Goal: Transaction & Acquisition: Purchase product/service

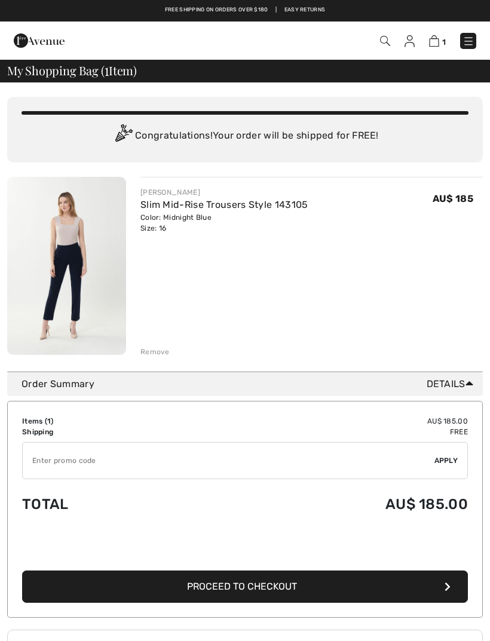
click at [153, 349] on div "Remove" at bounding box center [154, 351] width 29 height 11
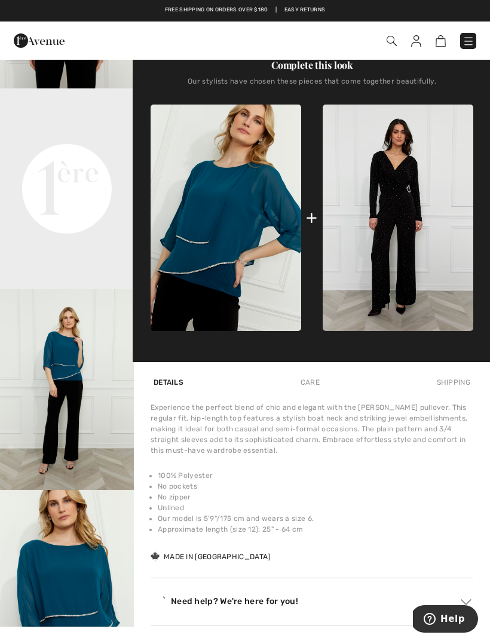
scroll to position [436, 0]
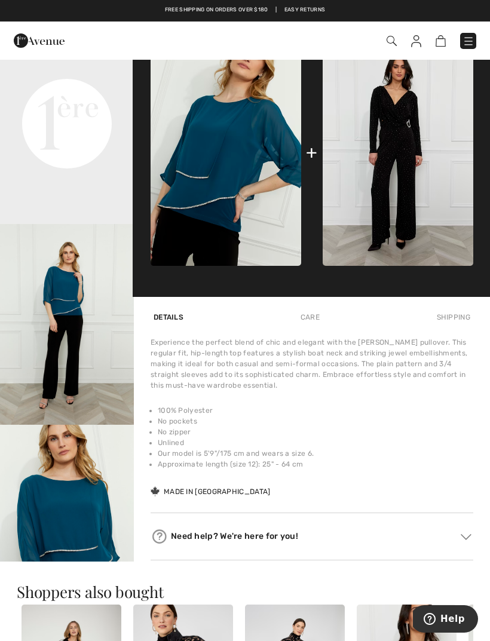
click at [89, 90] on video "Your browser does not support the video tag." at bounding box center [67, 56] width 134 height 67
click at [81, 367] on img "3 / 4" at bounding box center [67, 324] width 134 height 201
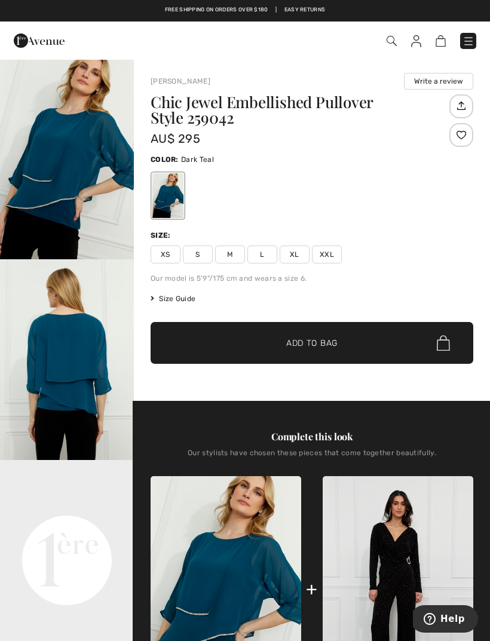
click at [469, 40] on img at bounding box center [468, 41] width 12 height 12
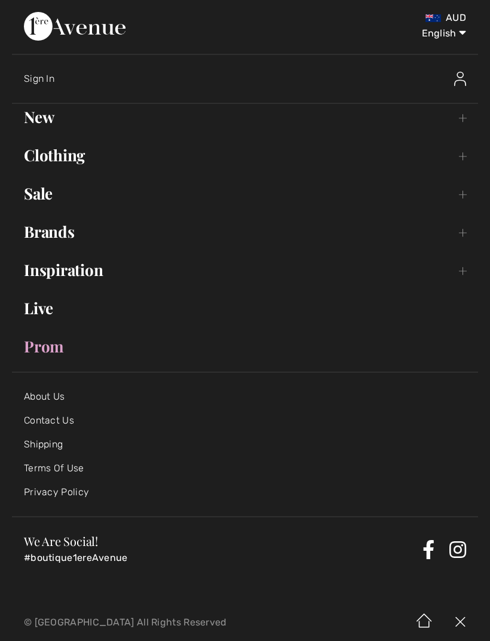
click at [40, 129] on link "New Toggle submenu" at bounding box center [245, 117] width 466 height 26
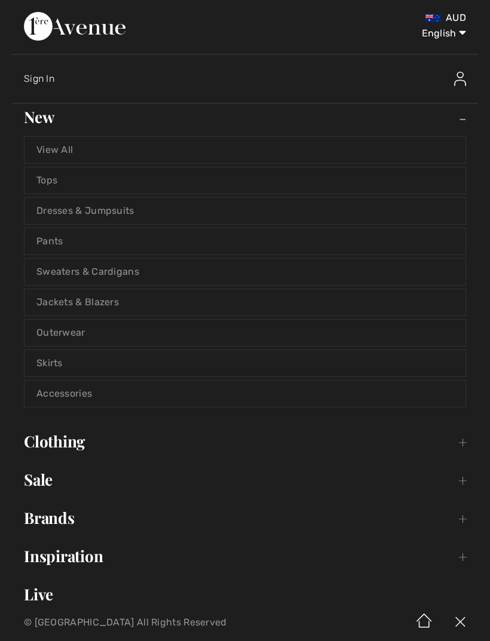
click at [110, 210] on link "Dresses & Jumpsuits" at bounding box center [244, 211] width 441 height 26
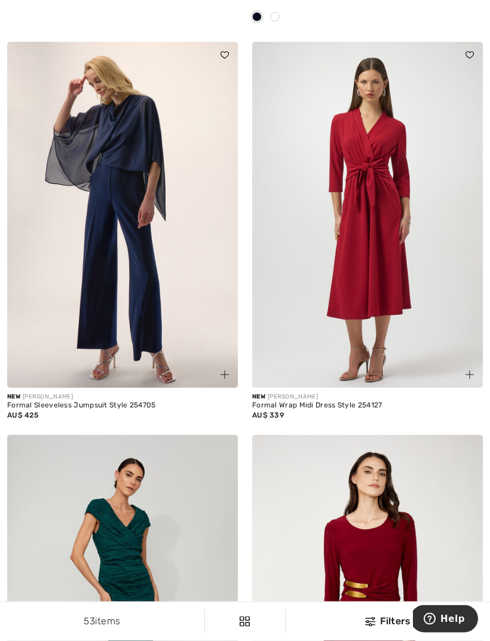
scroll to position [490, 0]
click at [184, 295] on img at bounding box center [122, 215] width 230 height 346
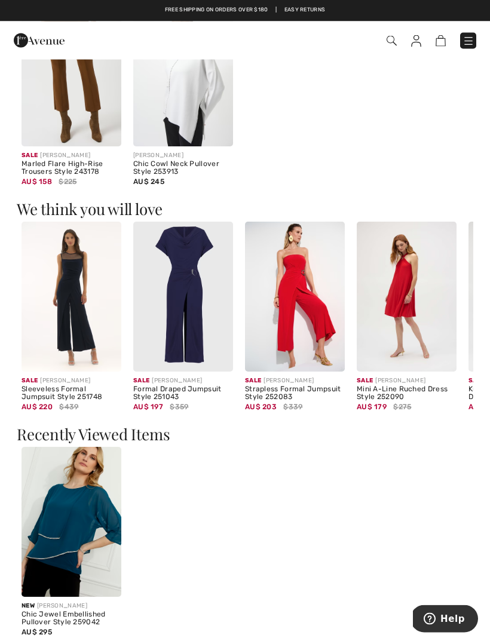
scroll to position [701, 0]
click at [192, 339] on img at bounding box center [183, 296] width 100 height 150
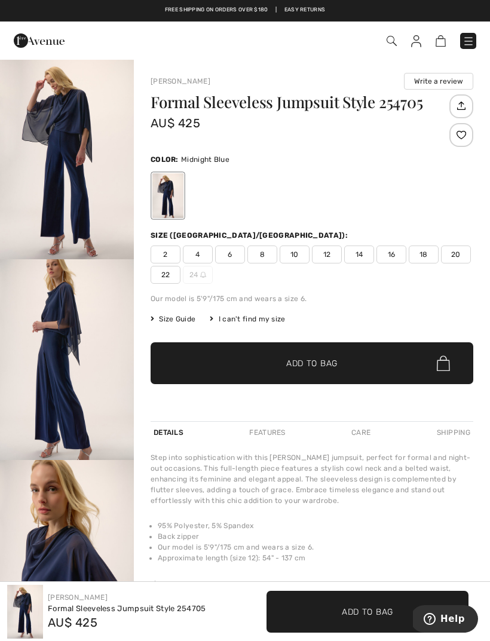
click at [91, 197] on img "1 / 5" at bounding box center [67, 159] width 134 height 201
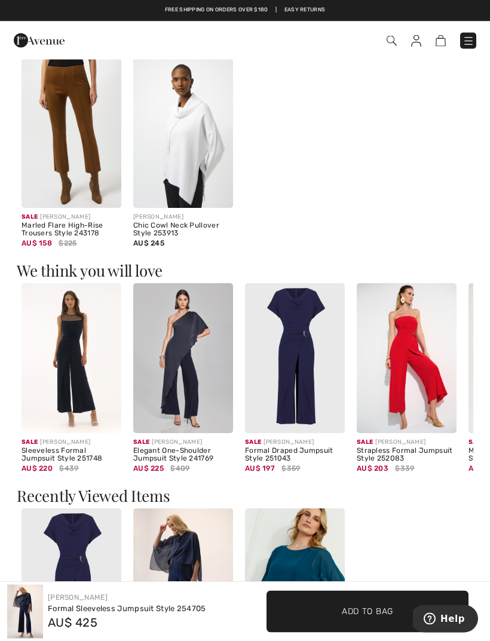
scroll to position [641, 0]
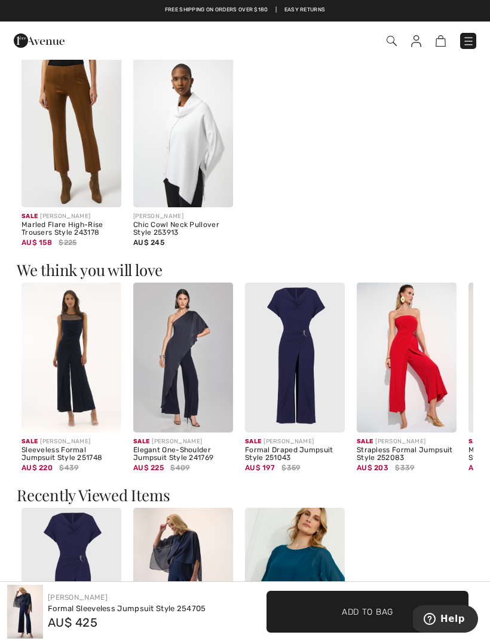
click at [293, 395] on img at bounding box center [295, 357] width 100 height 150
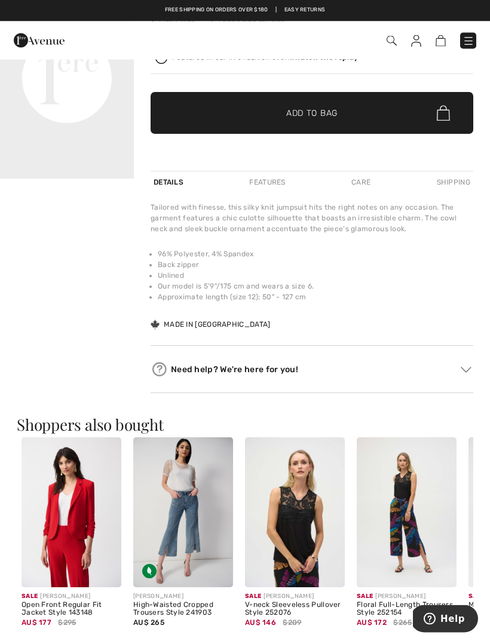
scroll to position [282, 0]
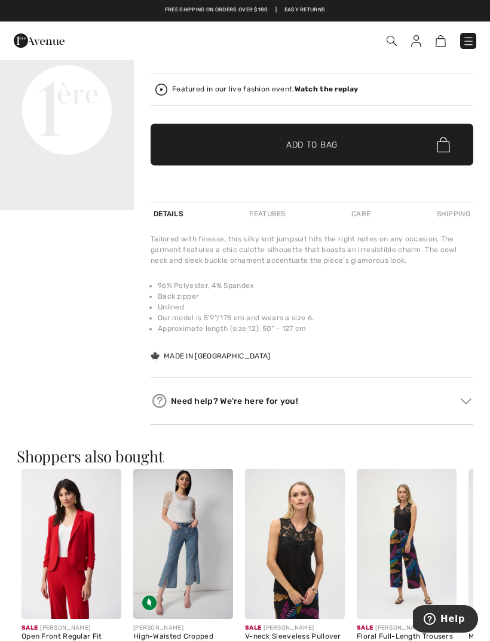
click at [373, 368] on div "[PERSON_NAME] 2 Reviews 2 Reviews Formal Draped Jumpsuit Style 251043 AU$ 197 A…" at bounding box center [311, 123] width 322 height 601
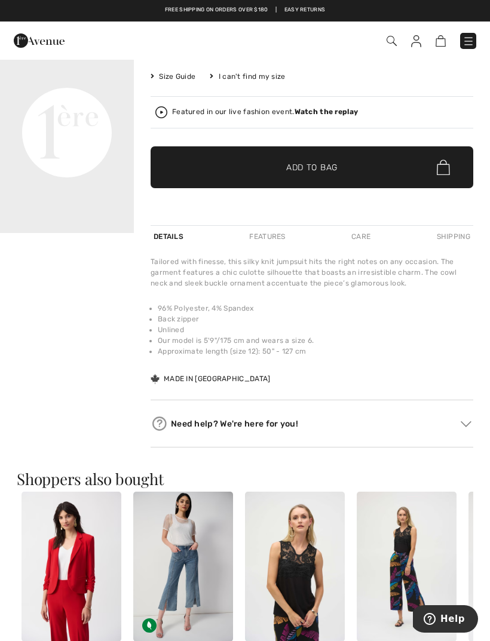
scroll to position [180, 0]
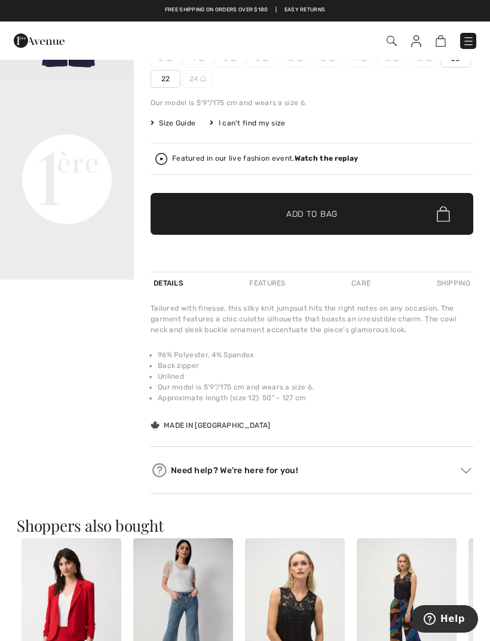
click at [98, 146] on video "Your browser does not support the video tag." at bounding box center [67, 112] width 134 height 67
click at [90, 146] on video "Your browser does not support the video tag." at bounding box center [67, 112] width 134 height 67
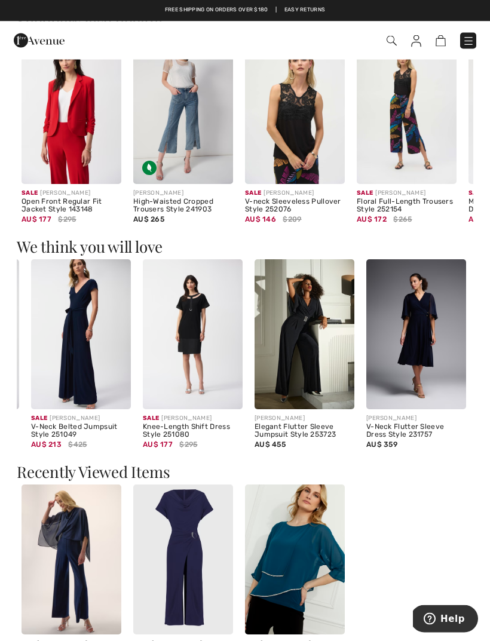
scroll to position [684, 0]
click at [315, 389] on img at bounding box center [304, 334] width 100 height 150
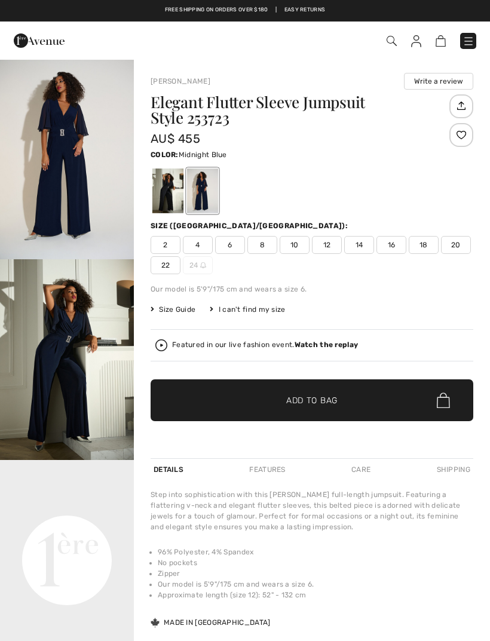
click at [93, 205] on img "1 / 4" at bounding box center [67, 159] width 134 height 201
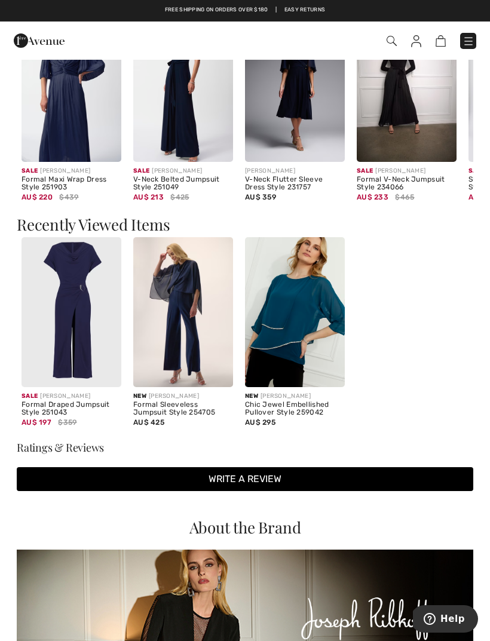
scroll to position [957, 0]
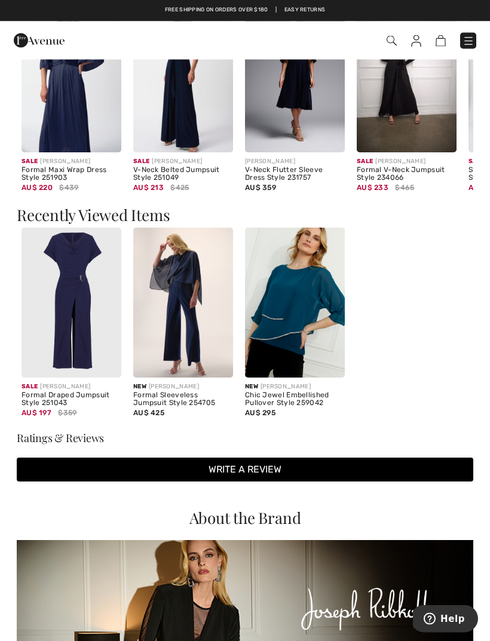
click at [75, 346] on img at bounding box center [71, 303] width 100 height 150
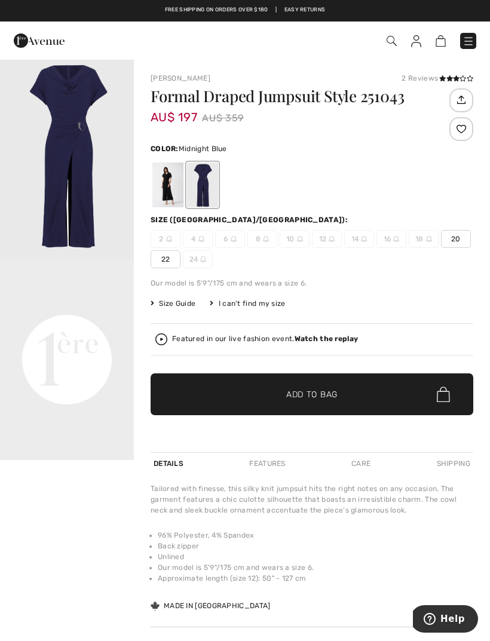
click at [80, 196] on img "1 / 1" at bounding box center [67, 159] width 134 height 201
